Goal: Information Seeking & Learning: Learn about a topic

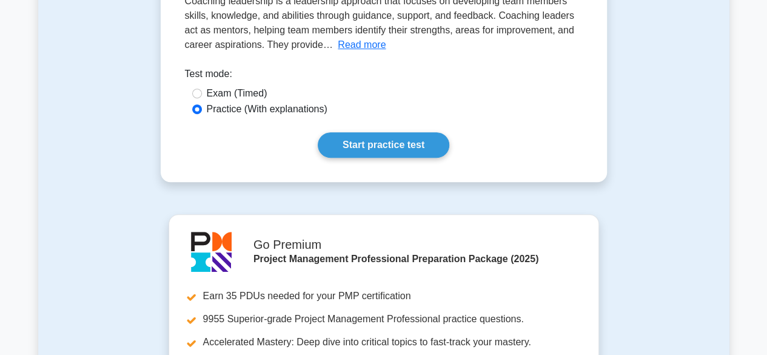
scroll to position [196, 0]
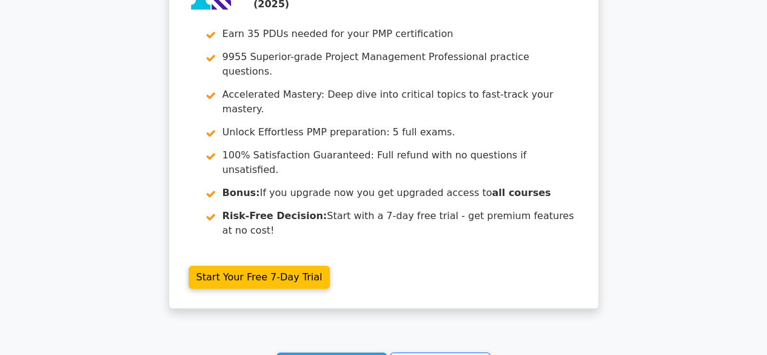
scroll to position [2057, 0]
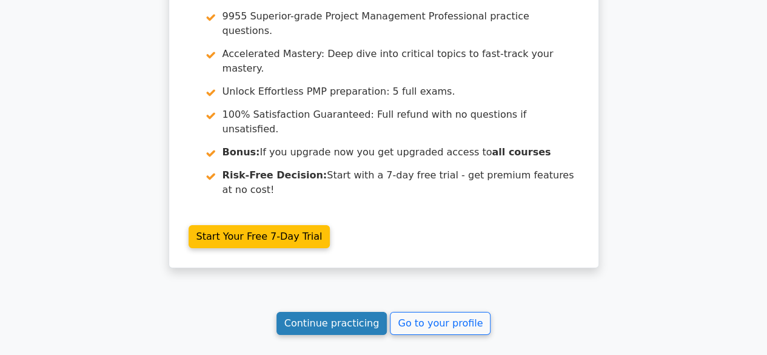
click at [335, 312] on link "Continue practicing" at bounding box center [331, 323] width 111 height 23
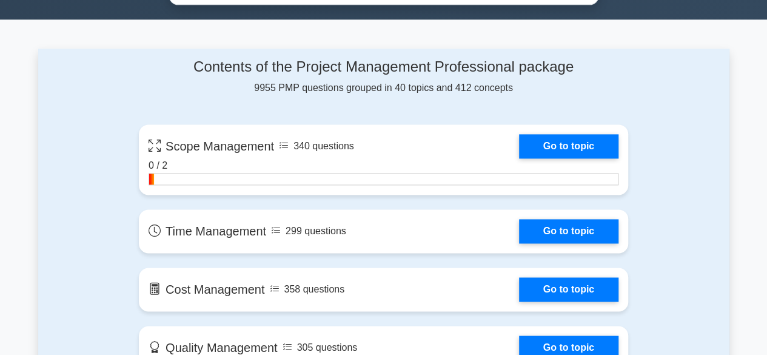
scroll to position [783, 0]
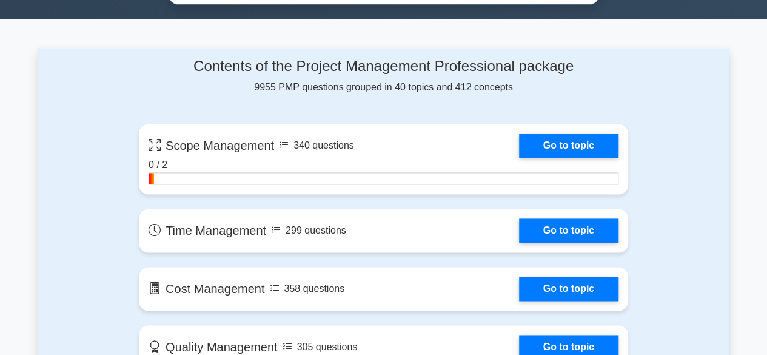
drag, startPoint x: 276, startPoint y: 138, endPoint x: 357, endPoint y: 92, distance: 92.3
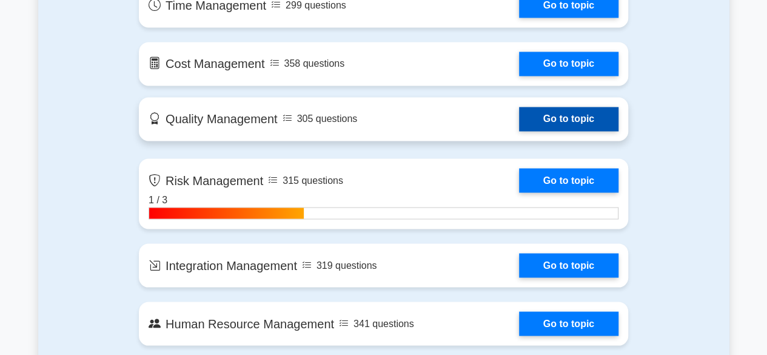
scroll to position [1008, 0]
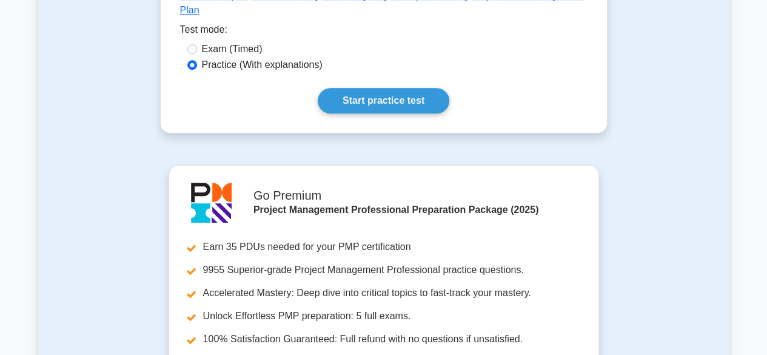
scroll to position [364, 0]
